Goal: Task Accomplishment & Management: Manage account settings

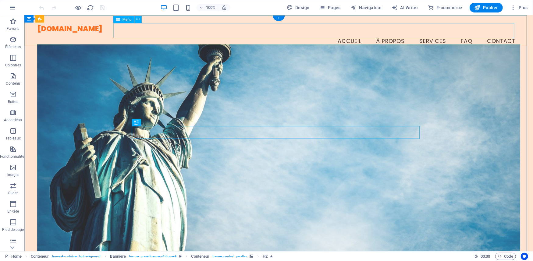
click at [342, 34] on nav "Accueil À Propos Services FAQ Contact" at bounding box center [278, 41] width 483 height 15
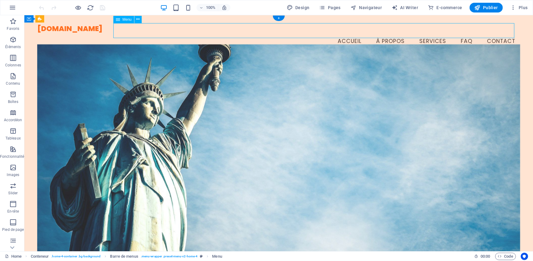
select select
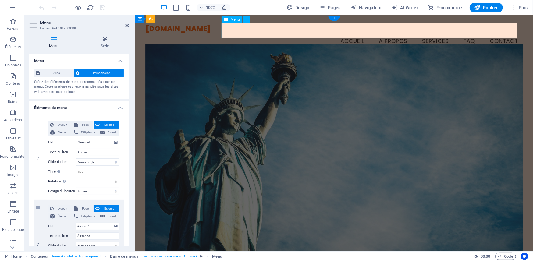
click at [377, 34] on nav "Accueil À Propos Services FAQ Contact" at bounding box center [334, 41] width 378 height 15
click at [428, 34] on nav "Accueil À Propos Services FAQ Contact" at bounding box center [334, 41] width 378 height 15
click at [429, 34] on nav "Accueil À Propos Services FAQ Contact" at bounding box center [334, 41] width 378 height 15
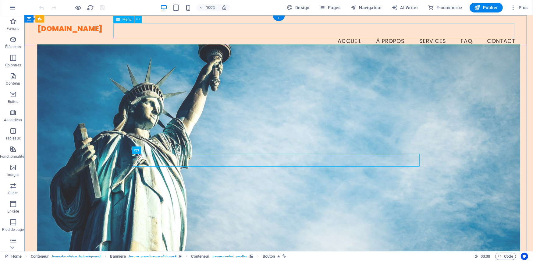
click at [347, 34] on nav "Accueil À Propos Services FAQ Contact" at bounding box center [278, 41] width 483 height 15
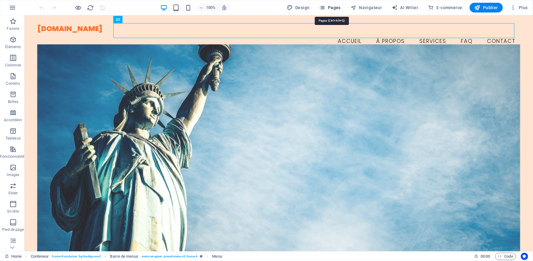
click at [325, 6] on icon "button" at bounding box center [322, 8] width 6 height 6
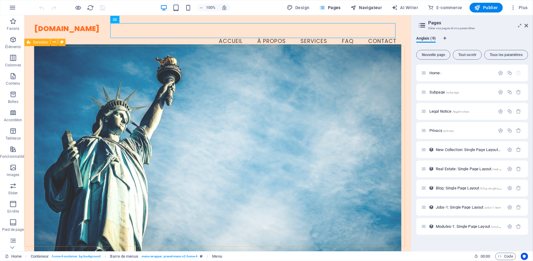
click at [369, 8] on span "Navigateur" at bounding box center [365, 8] width 31 height 6
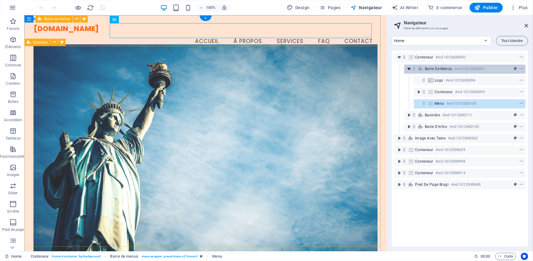
click at [408, 69] on icon "toggle-expand" at bounding box center [409, 69] width 6 height 6
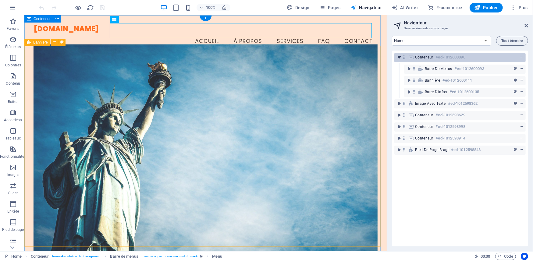
click at [399, 58] on icon "toggle-expand" at bounding box center [399, 57] width 6 height 6
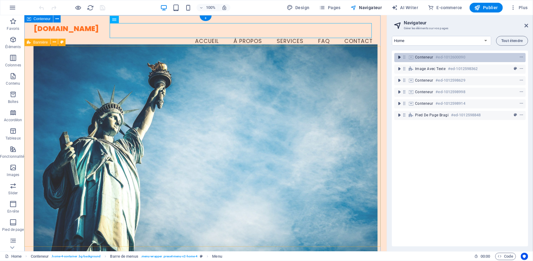
click at [399, 58] on icon "toggle-expand" at bounding box center [399, 57] width 6 height 6
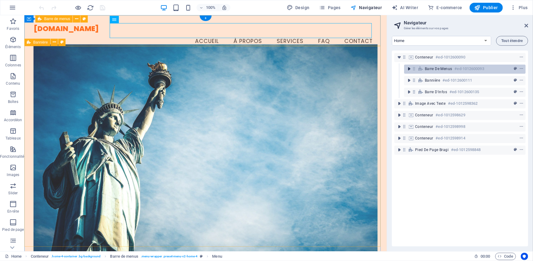
click at [407, 67] on icon "toggle-expand" at bounding box center [409, 69] width 6 height 6
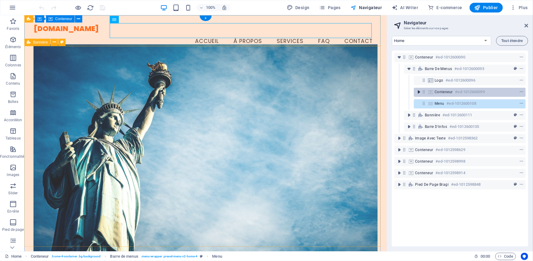
click at [418, 91] on icon "toggle-expand" at bounding box center [419, 92] width 6 height 6
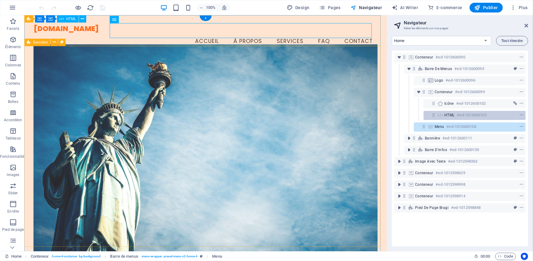
click at [442, 115] on icon at bounding box center [440, 115] width 7 height 5
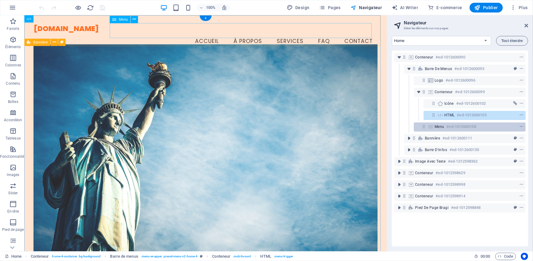
click at [442, 125] on span "Menu" at bounding box center [439, 126] width 10 height 5
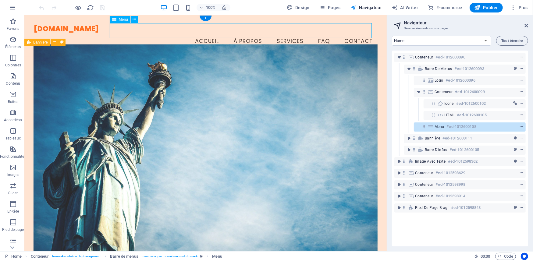
click at [430, 127] on icon at bounding box center [430, 126] width 7 height 5
select select
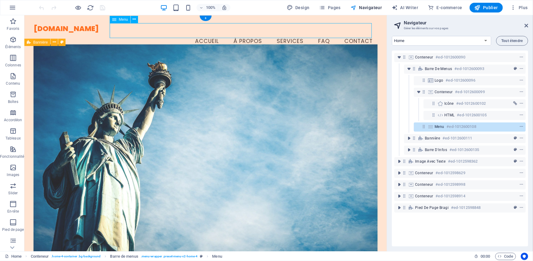
select select
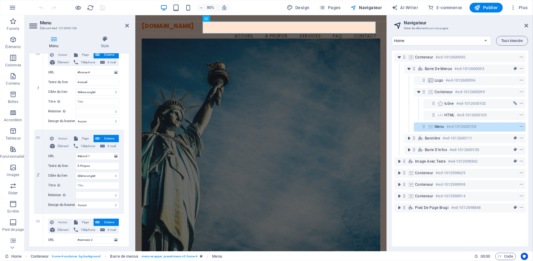
scroll to position [74, 0]
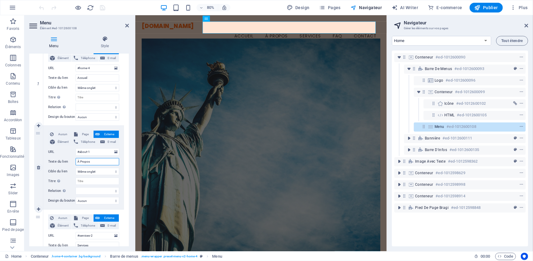
click at [91, 162] on input "À Propos" at bounding box center [98, 161] width 44 height 7
type input "À"
select select
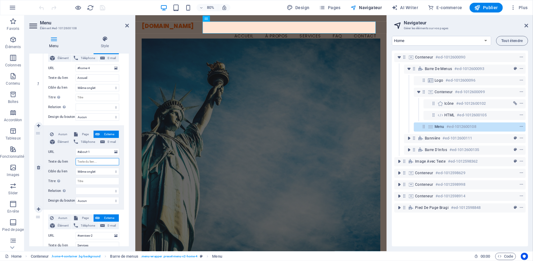
select select
type input "Nou"
select select
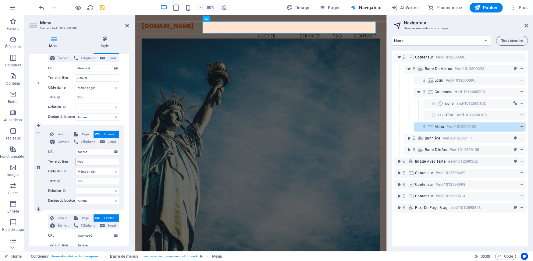
select select
type input "Nouveautés"
select select
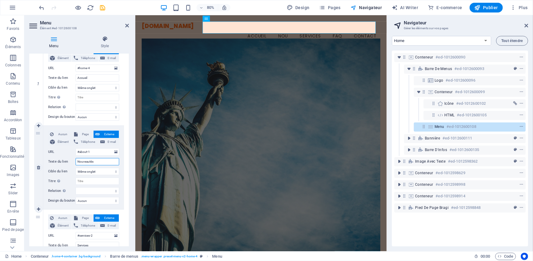
select select
type input "Nouveautés"
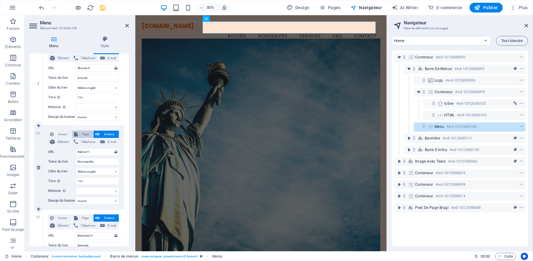
click at [83, 134] on span "Page" at bounding box center [86, 134] width 12 height 7
select select
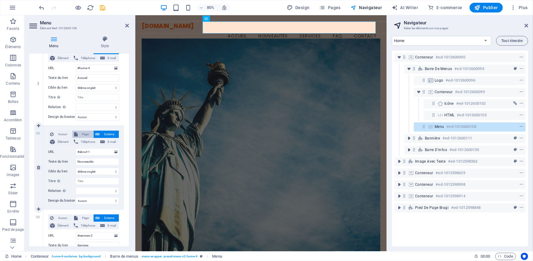
select select
click at [113, 152] on select "Home Subpage Legal Notice Privacy" at bounding box center [98, 151] width 44 height 7
select select "1"
click at [76, 148] on select "Home Subpage Legal Notice Privacy" at bounding box center [98, 151] width 44 height 7
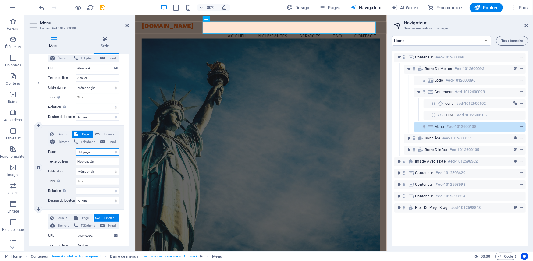
select select
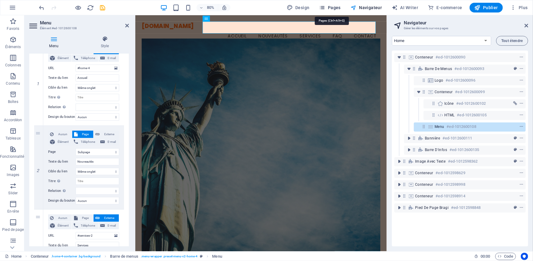
click at [332, 7] on span "Pages" at bounding box center [329, 8] width 21 height 6
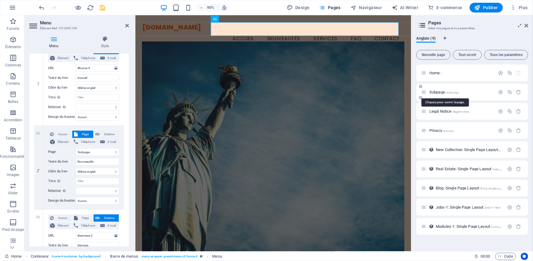
click at [437, 90] on span "Subpage /subpage" at bounding box center [444, 92] width 30 height 5
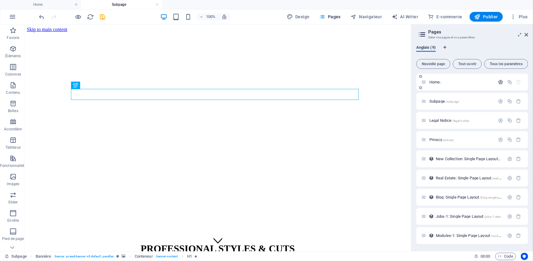
scroll to position [0, 0]
click at [502, 100] on icon "button" at bounding box center [500, 101] width 5 height 5
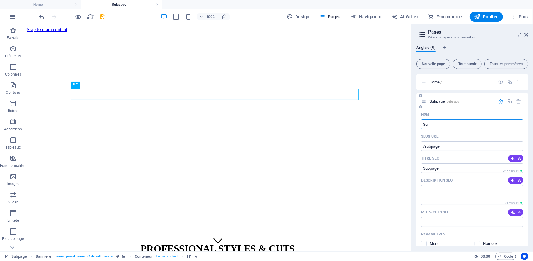
type input "S"
type input "/subpag"
type input "Subpag"
type input "/"
type input "Nou"
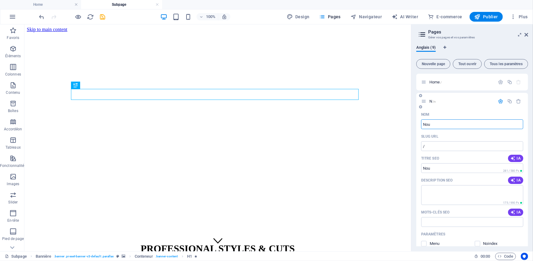
type input "/n"
type input "N"
type input "Nouve"
type input "/nou"
type input "Nou"
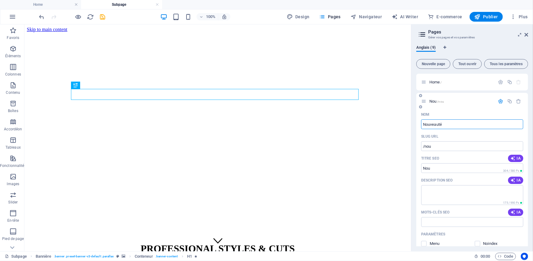
type input "Nouveautés"
type input "/nouveaut"
type input "Nouveaut"
type input "Nouveautés"
type input "/nouveautes"
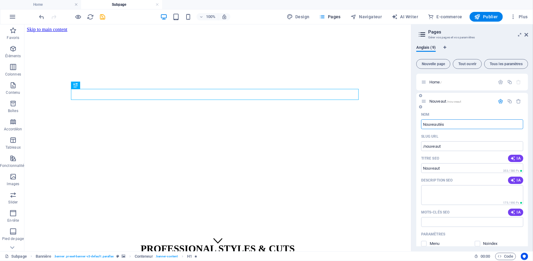
type input "Nouveautés"
click at [102, 15] on icon "save" at bounding box center [102, 16] width 7 height 7
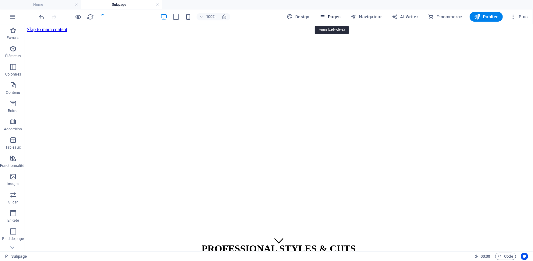
click at [336, 15] on span "Pages" at bounding box center [329, 17] width 21 height 6
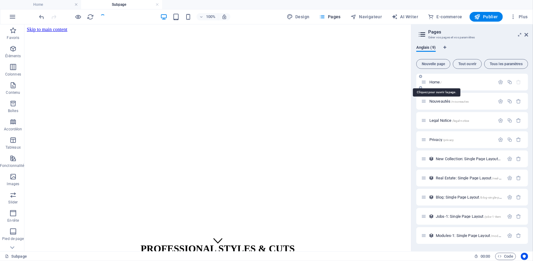
click at [434, 82] on span "Home /" at bounding box center [435, 82] width 12 height 5
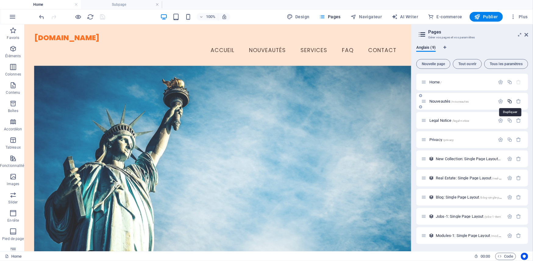
click at [509, 101] on icon "button" at bounding box center [509, 101] width 5 height 5
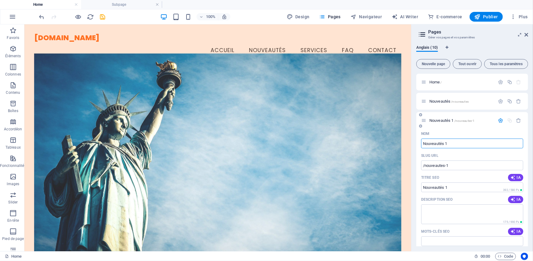
click at [457, 143] on input "Nouveautés 1" at bounding box center [472, 144] width 102 height 10
type input "N"
type input "/nouveautes-10"
type input "Nouveautés"
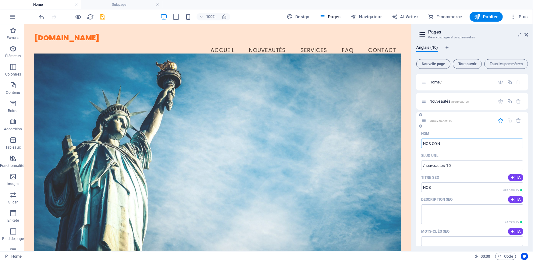
type input "NOS CONT"
type input "NOS"
type input "NOS CONTENUS"
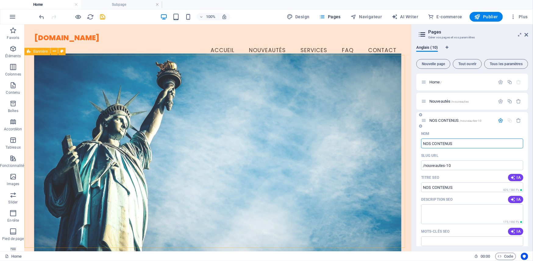
click at [510, 119] on div at bounding box center [509, 120] width 27 height 5
click at [508, 102] on icon "button" at bounding box center [509, 101] width 5 height 5
type input "sevic"
type input "/se"
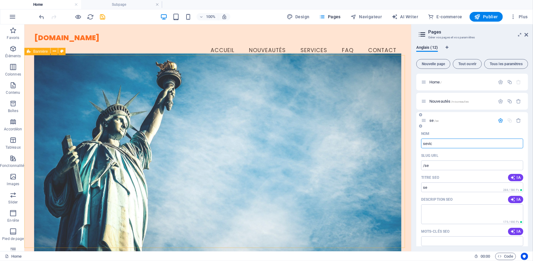
type input "se"
type input "sevices"
type input "/sevices"
type input "sevices"
type input "s"
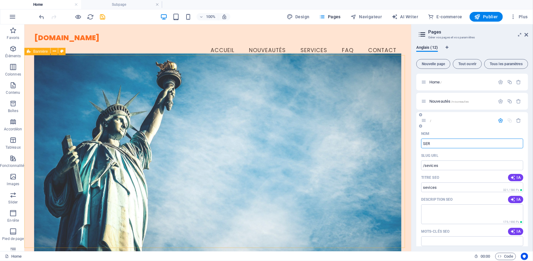
type input "SERV"
type input "/"
type input "SERVICES"
type input "/services"
type input "SERVICES"
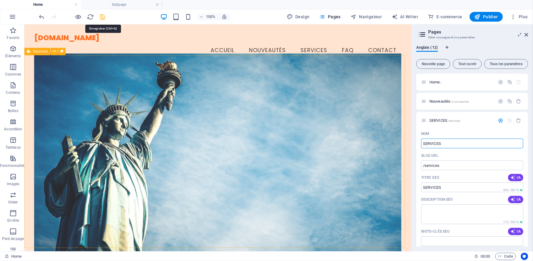
click at [99, 16] on icon "save" at bounding box center [102, 16] width 7 height 7
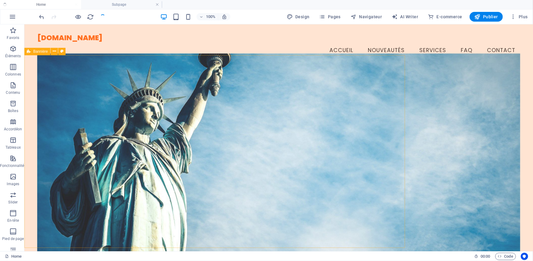
checkbox input "false"
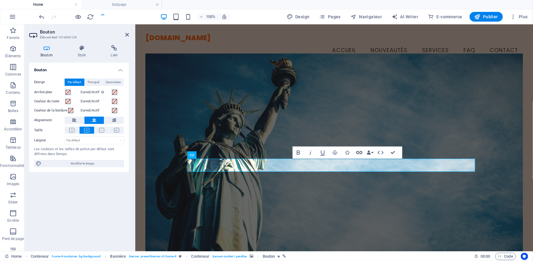
click at [361, 152] on icon "button" at bounding box center [359, 152] width 7 height 7
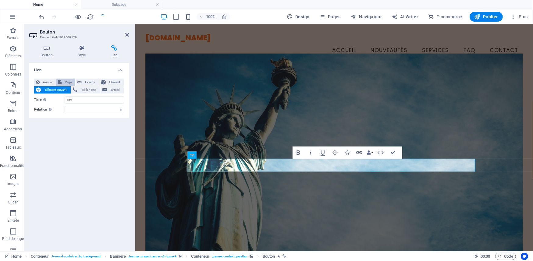
click at [65, 82] on span "Page" at bounding box center [68, 82] width 10 height 7
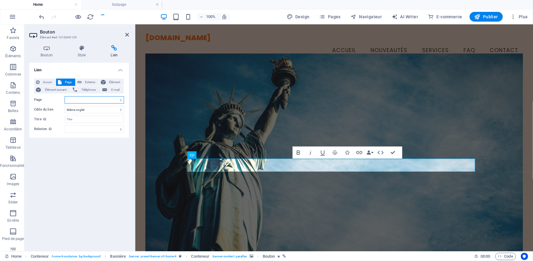
click at [120, 100] on select "Home Nouveautés SERVICES Nouveautés 1 NOS CONTENUS Legal Notice Privacy" at bounding box center [94, 99] width 59 height 7
click at [65, 96] on select "Home Nouveautés SERVICES Nouveautés 1 NOS CONTENUS Legal Notice Privacy" at bounding box center [94, 99] width 59 height 7
select select "4"
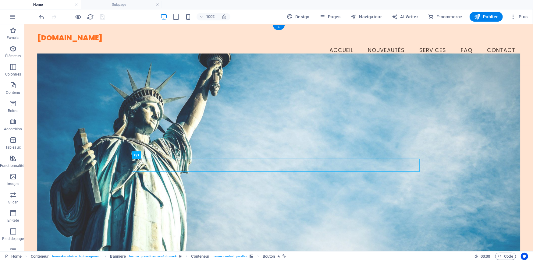
click at [272, 183] on figure at bounding box center [278, 156] width 483 height 207
click at [158, 155] on icon at bounding box center [158, 155] width 3 height 6
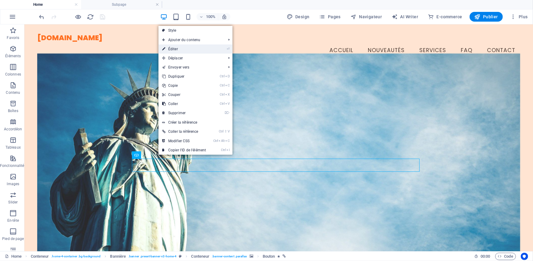
click at [189, 49] on link "⏎ Éditer" at bounding box center [183, 48] width 51 height 9
select select "4"
select select
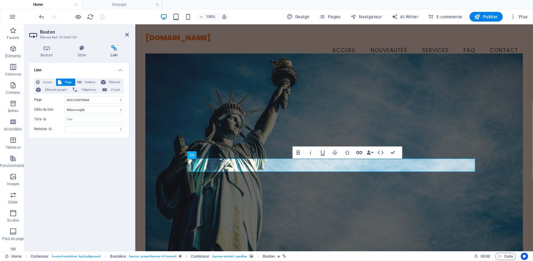
click at [360, 152] on icon "button" at bounding box center [359, 152] width 7 height 7
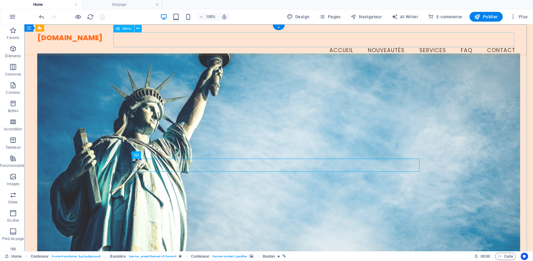
click at [331, 43] on nav "Accueil Nouveautés Services FAQ Contact" at bounding box center [278, 50] width 483 height 15
select select
select select "1"
select select
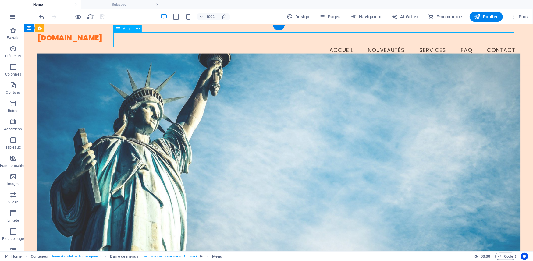
select select
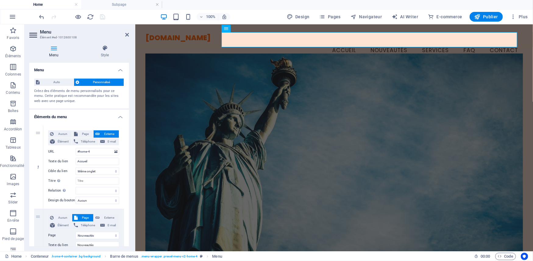
drag, startPoint x: 127, startPoint y: 125, endPoint x: 127, endPoint y: 134, distance: 9.1
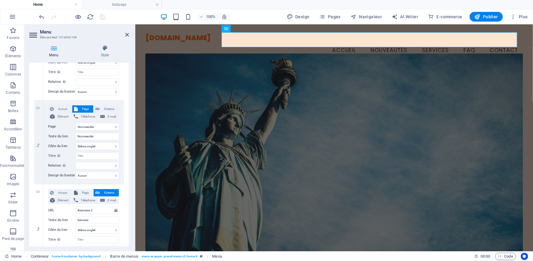
scroll to position [154, 0]
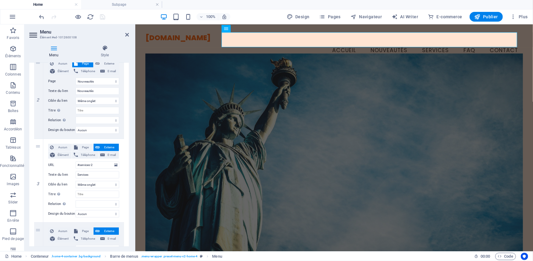
drag, startPoint x: 257, startPoint y: 108, endPoint x: 203, endPoint y: 136, distance: 60.6
click at [203, 136] on div "Bienvenue sur [DOMAIN_NAME] La meilleure plateforme pour votre divertissement e…" at bounding box center [334, 214] width 378 height 296
click at [84, 146] on span "Page" at bounding box center [86, 147] width 12 height 7
select select
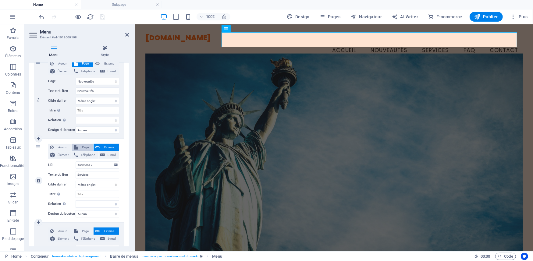
select select
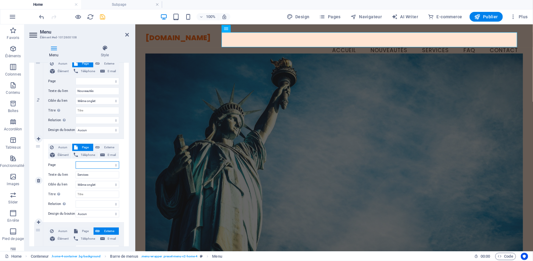
click at [112, 164] on select "Home Nouveautés SERVICES Nouveautés 1 NOS CONTENUS Legal Notice Privacy" at bounding box center [98, 164] width 44 height 7
select select "4"
click at [76, 161] on select "Home Nouveautés SERVICES Nouveautés 1 NOS CONTENUS Legal Notice Privacy" at bounding box center [98, 164] width 44 height 7
select select
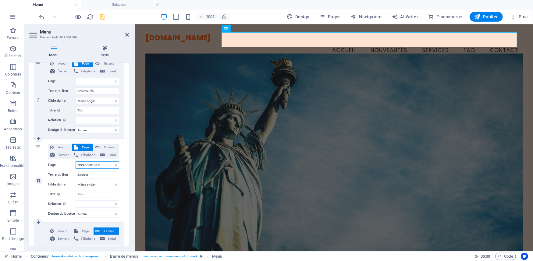
select select
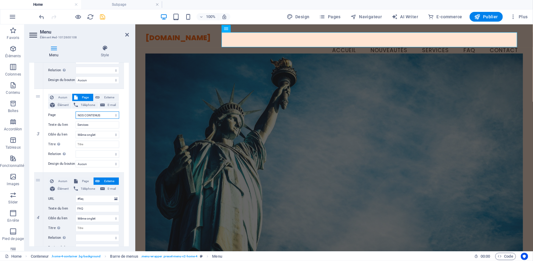
scroll to position [219, 0]
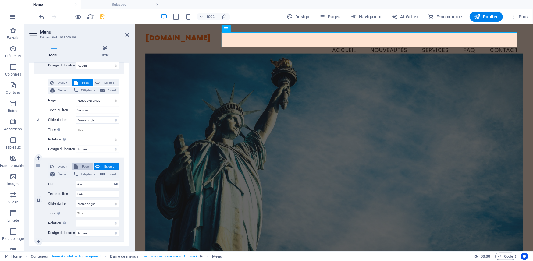
click at [82, 166] on span "Page" at bounding box center [86, 166] width 12 height 7
select select
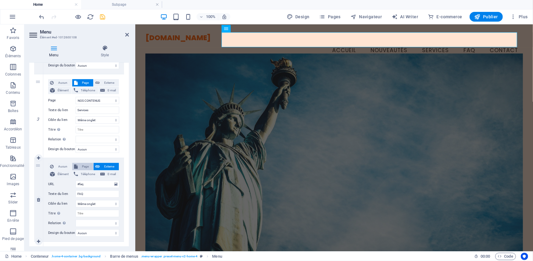
select select
click at [114, 184] on select "Home Nouveautés SERVICES Nouveautés 1 NOS CONTENUS Legal Notice Privacy" at bounding box center [98, 184] width 44 height 7
select select "2"
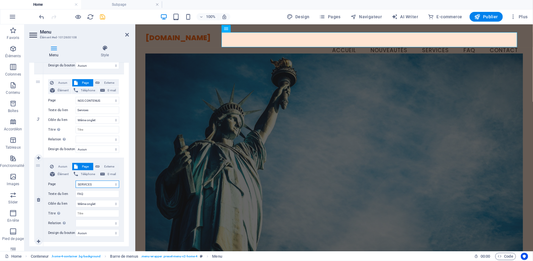
click at [76, 181] on select "Home Nouveautés SERVICES Nouveautés 1 NOS CONTENUS Legal Notice Privacy" at bounding box center [98, 184] width 44 height 7
select select
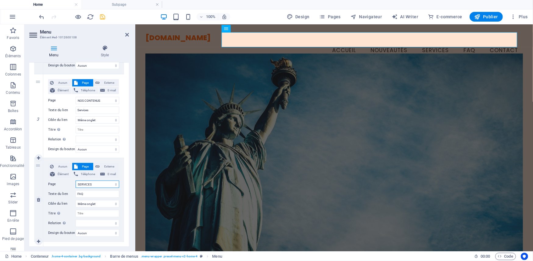
select select
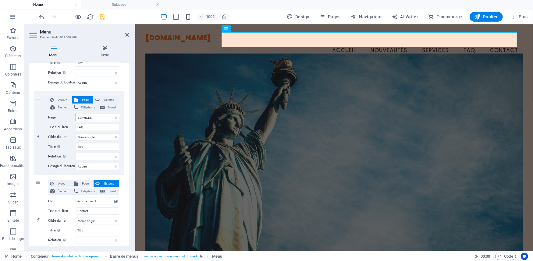
scroll to position [288, 0]
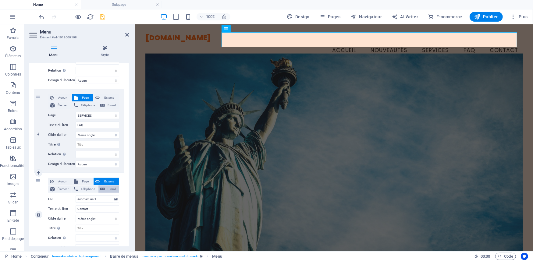
click at [108, 190] on span "E-mail" at bounding box center [112, 189] width 10 height 7
select select
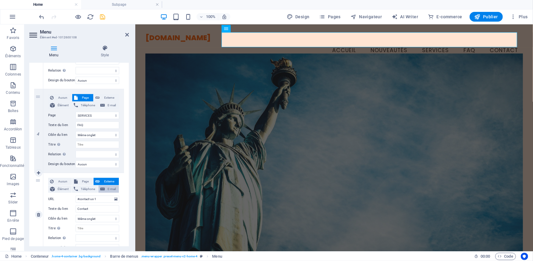
select select
click at [109, 182] on span "Externe" at bounding box center [109, 181] width 16 height 7
select select
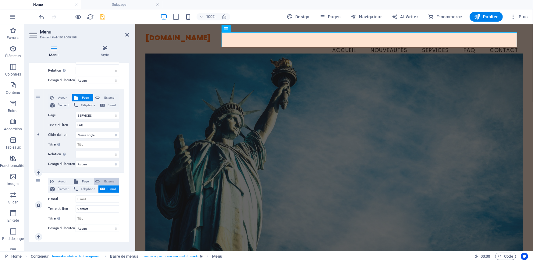
select select
select select "blank"
select select
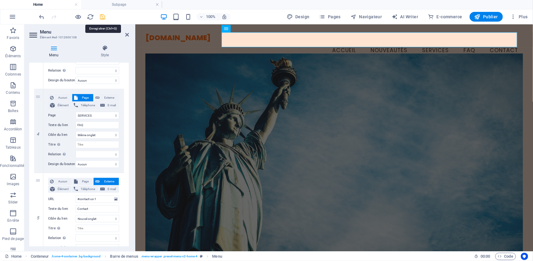
click at [102, 16] on icon "save" at bounding box center [102, 16] width 7 height 7
checkbox input "false"
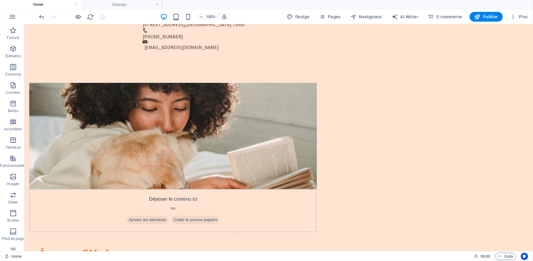
scroll to position [367, 0]
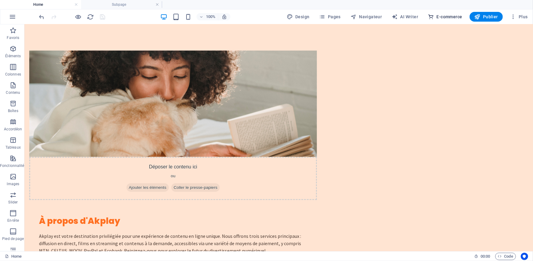
click at [439, 16] on span "E-commerce" at bounding box center [445, 17] width 34 height 6
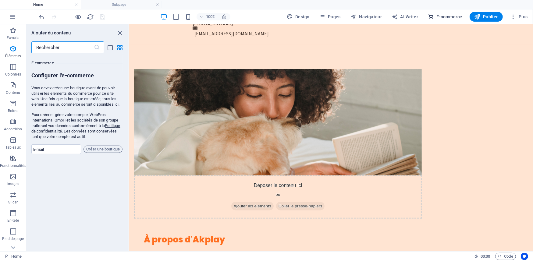
scroll to position [5871, 0]
click at [106, 149] on span "Créer une boutique" at bounding box center [103, 148] width 34 height 7
click at [95, 177] on div "Favoris 1 Star Titre principal 1 Star Conteneur Éléments 1 Star Titre principal…" at bounding box center [78, 150] width 102 height 193
click at [62, 150] on input "email" at bounding box center [56, 149] width 50 height 10
type input "[EMAIL_ADDRESS][DOMAIN_NAME]"
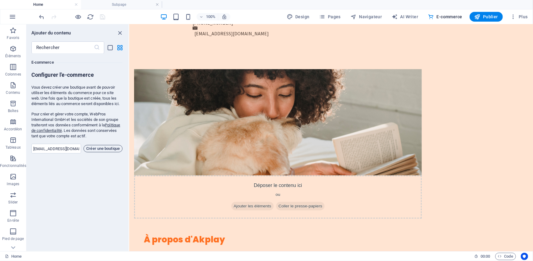
click at [105, 149] on span "Créer une boutique" at bounding box center [103, 148] width 34 height 7
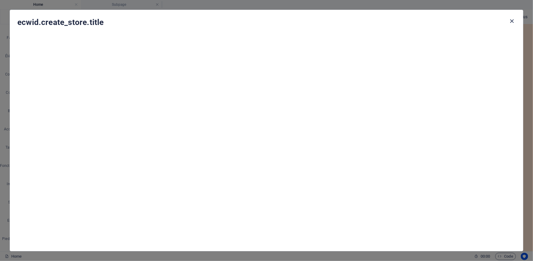
click at [511, 20] on icon "button" at bounding box center [511, 21] width 7 height 7
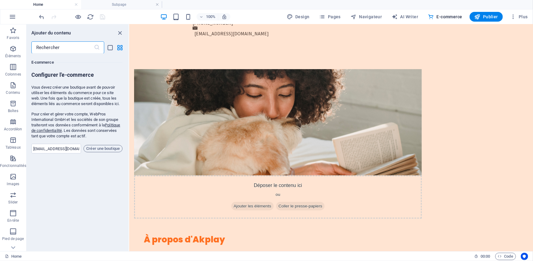
click at [78, 47] on input "text" at bounding box center [62, 47] width 62 height 12
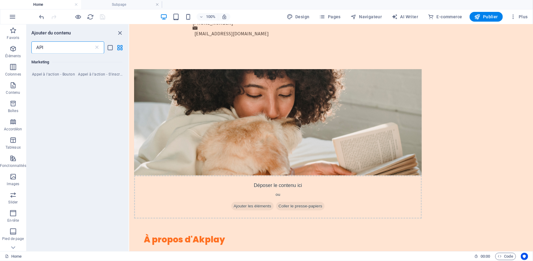
scroll to position [0, 0]
click at [53, 48] on input "API DE PYEMENT EN LIGNE" at bounding box center [62, 47] width 62 height 12
type input "API DE PAYEMENT EN LIGNE"
click at [108, 48] on icon "list-view" at bounding box center [110, 47] width 7 height 7
click at [112, 48] on icon "list-view" at bounding box center [110, 47] width 7 height 7
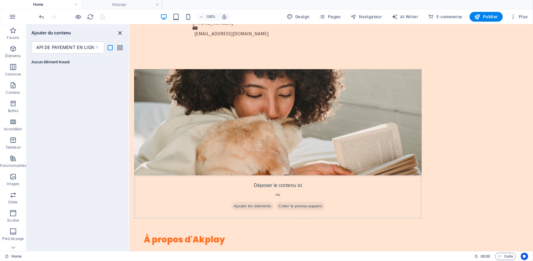
click at [118, 33] on icon "close panel" at bounding box center [120, 33] width 7 height 7
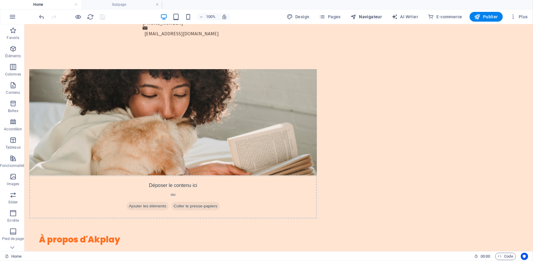
click at [370, 16] on span "Navigateur" at bounding box center [365, 17] width 31 height 6
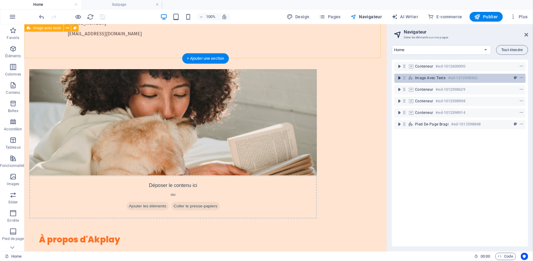
click at [399, 77] on icon "toggle-expand" at bounding box center [399, 78] width 6 height 6
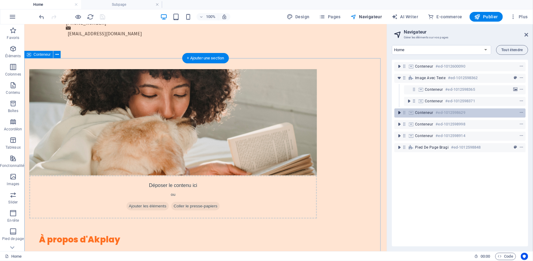
click at [400, 112] on icon "toggle-expand" at bounding box center [399, 113] width 6 height 6
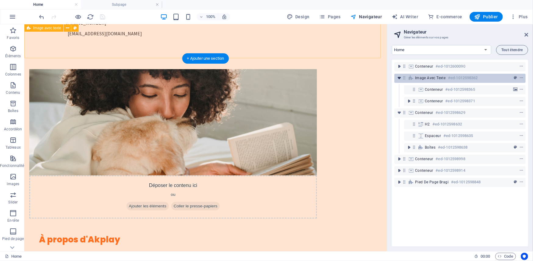
click at [398, 79] on icon "toggle-expand" at bounding box center [399, 78] width 6 height 6
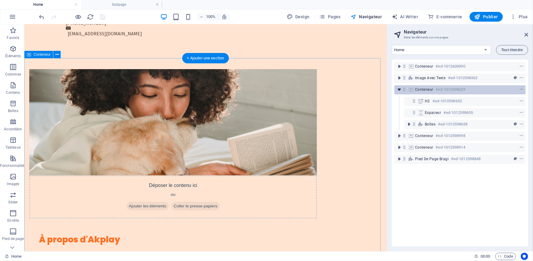
click at [399, 90] on icon "toggle-expand" at bounding box center [399, 90] width 6 height 6
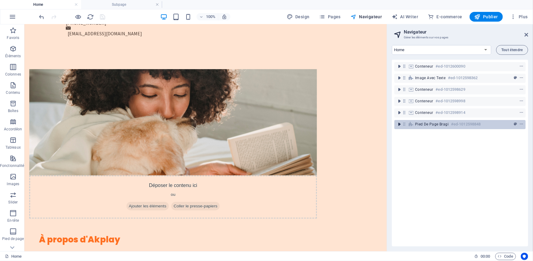
click at [399, 123] on icon "toggle-expand" at bounding box center [399, 124] width 6 height 6
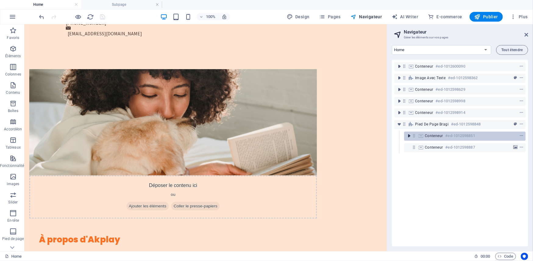
click at [410, 133] on icon "toggle-expand" at bounding box center [409, 136] width 6 height 6
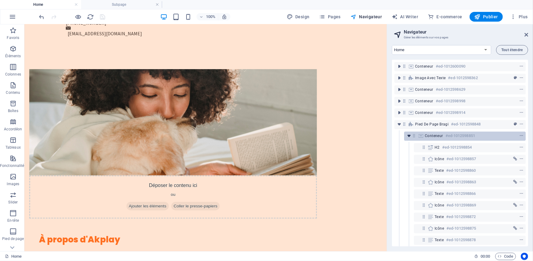
click at [410, 133] on icon "toggle-expand" at bounding box center [409, 136] width 6 height 6
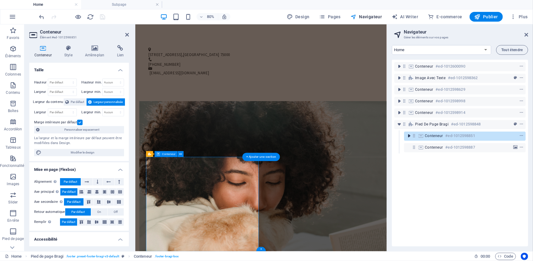
scroll to position [1042, 0]
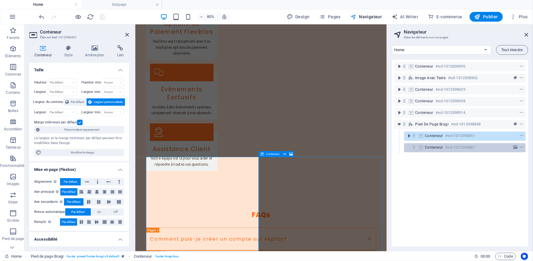
click at [414, 148] on icon at bounding box center [413, 147] width 5 height 5
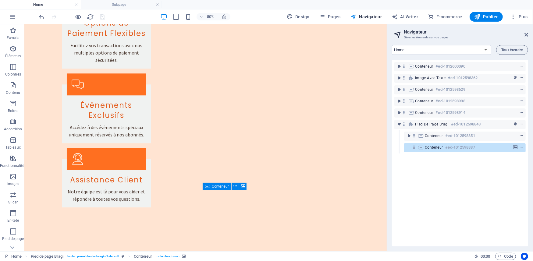
scroll to position [994, 0]
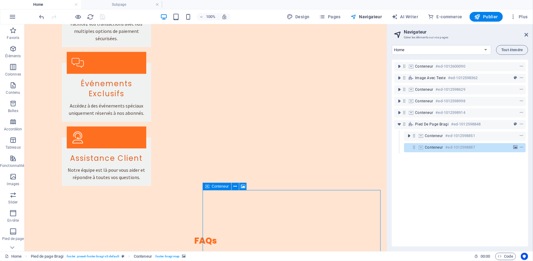
click at [422, 149] on icon at bounding box center [420, 147] width 7 height 5
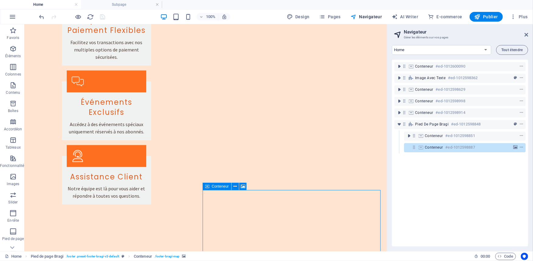
scroll to position [1050, 0]
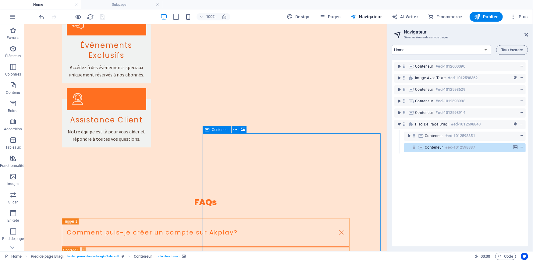
click at [428, 146] on span "Conteneur" at bounding box center [434, 147] width 18 height 5
click at [520, 147] on icon "context-menu" at bounding box center [521, 147] width 4 height 4
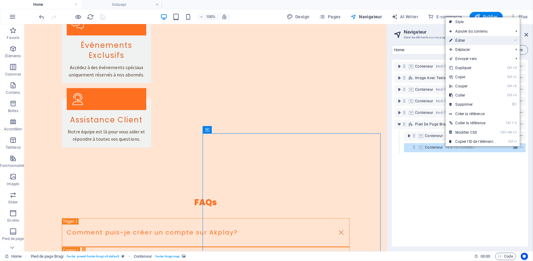
click at [472, 37] on link "⏎ Éditer" at bounding box center [471, 40] width 51 height 9
select select "px"
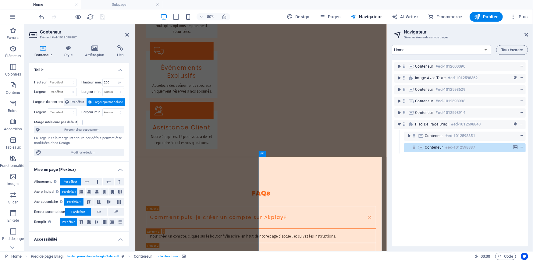
scroll to position [1042, 0]
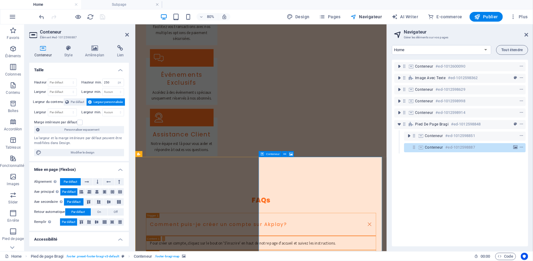
click at [275, 153] on span "Conteneur" at bounding box center [273, 154] width 14 height 3
click at [285, 153] on icon at bounding box center [284, 154] width 3 height 5
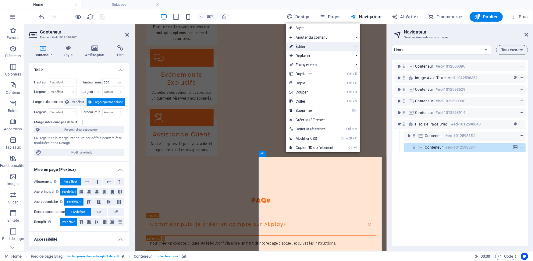
click at [317, 48] on link "⏎ Éditer" at bounding box center [311, 46] width 51 height 9
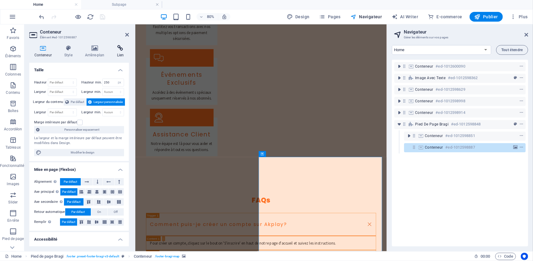
click at [121, 52] on h4 "Lien" at bounding box center [120, 51] width 17 height 13
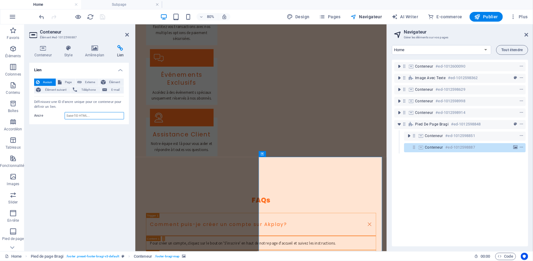
click at [85, 114] on input "Ancre" at bounding box center [94, 115] width 59 height 7
paste input "[URL][DOMAIN_NAME]"
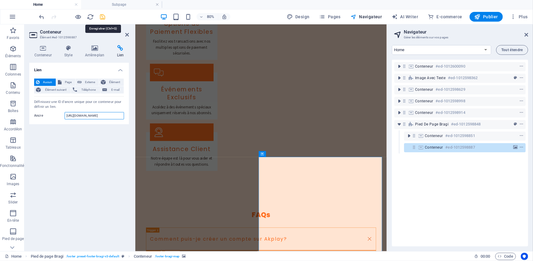
type input "[URL][DOMAIN_NAME]"
click at [103, 15] on icon "save" at bounding box center [102, 16] width 7 height 7
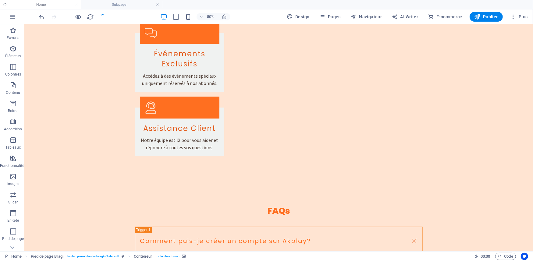
checkbox input "false"
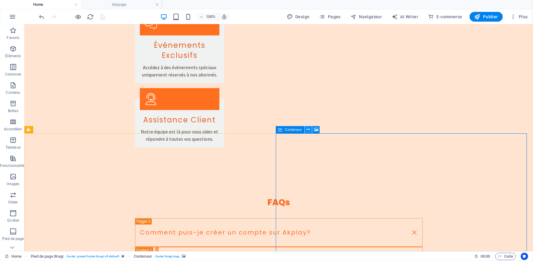
click at [308, 129] on icon at bounding box center [307, 129] width 3 height 6
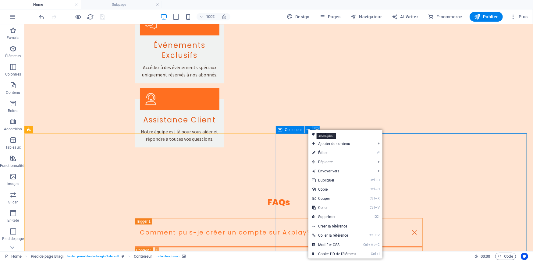
click at [315, 126] on icon at bounding box center [316, 129] width 5 height 6
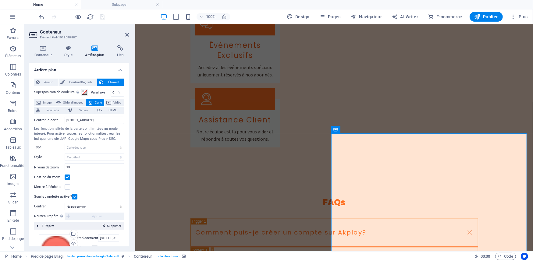
click at [91, 99] on icon at bounding box center [90, 102] width 5 height 7
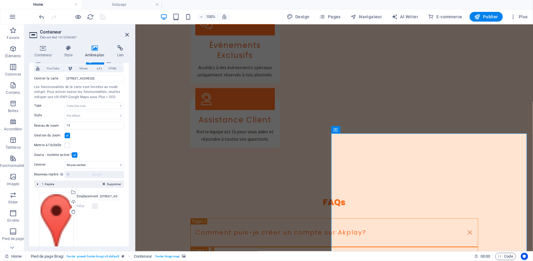
scroll to position [48, 0]
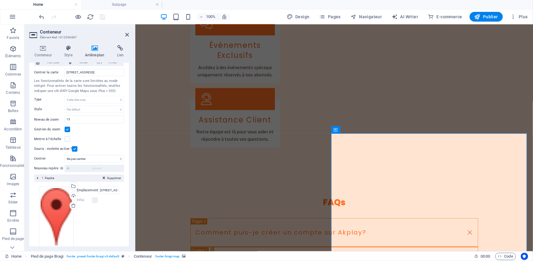
click at [114, 225] on div "Glissez les fichiers ici, cliquez pour choisir les fichiers ou sélectionnez les…" at bounding box center [79, 217] width 80 height 60
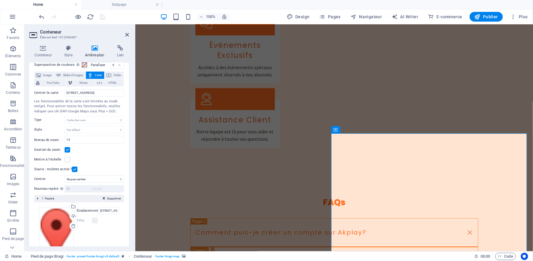
scroll to position [27, 0]
click at [93, 75] on button "Carte" at bounding box center [95, 75] width 18 height 7
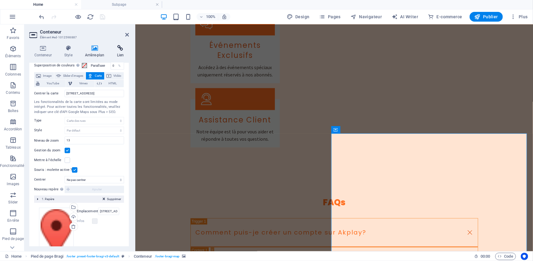
click at [120, 49] on icon at bounding box center [120, 48] width 17 height 6
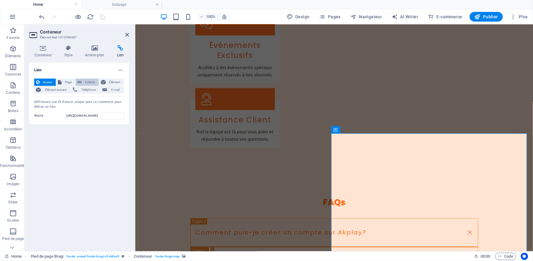
click at [84, 82] on span "Externe" at bounding box center [89, 82] width 13 height 7
select select "blank"
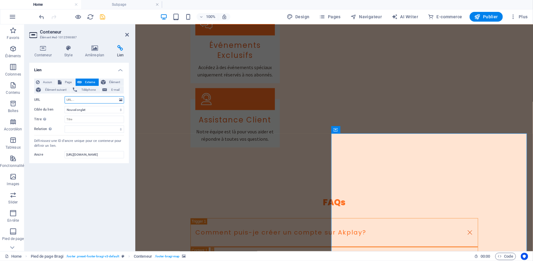
paste input "[URL][DOMAIN_NAME]"
type input "[URL][DOMAIN_NAME]"
click at [101, 19] on icon "save" at bounding box center [102, 16] width 7 height 7
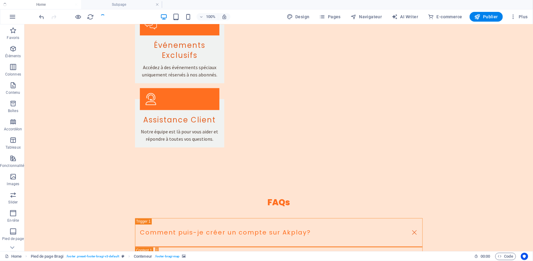
checkbox input "false"
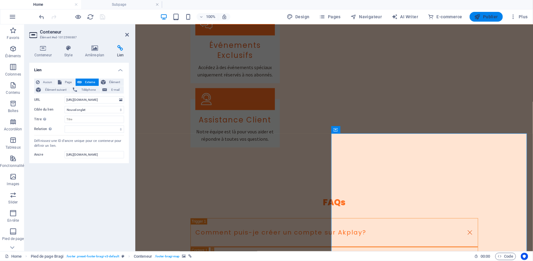
click at [479, 17] on icon "button" at bounding box center [477, 17] width 6 height 6
